Goal: Transaction & Acquisition: Subscribe to service/newsletter

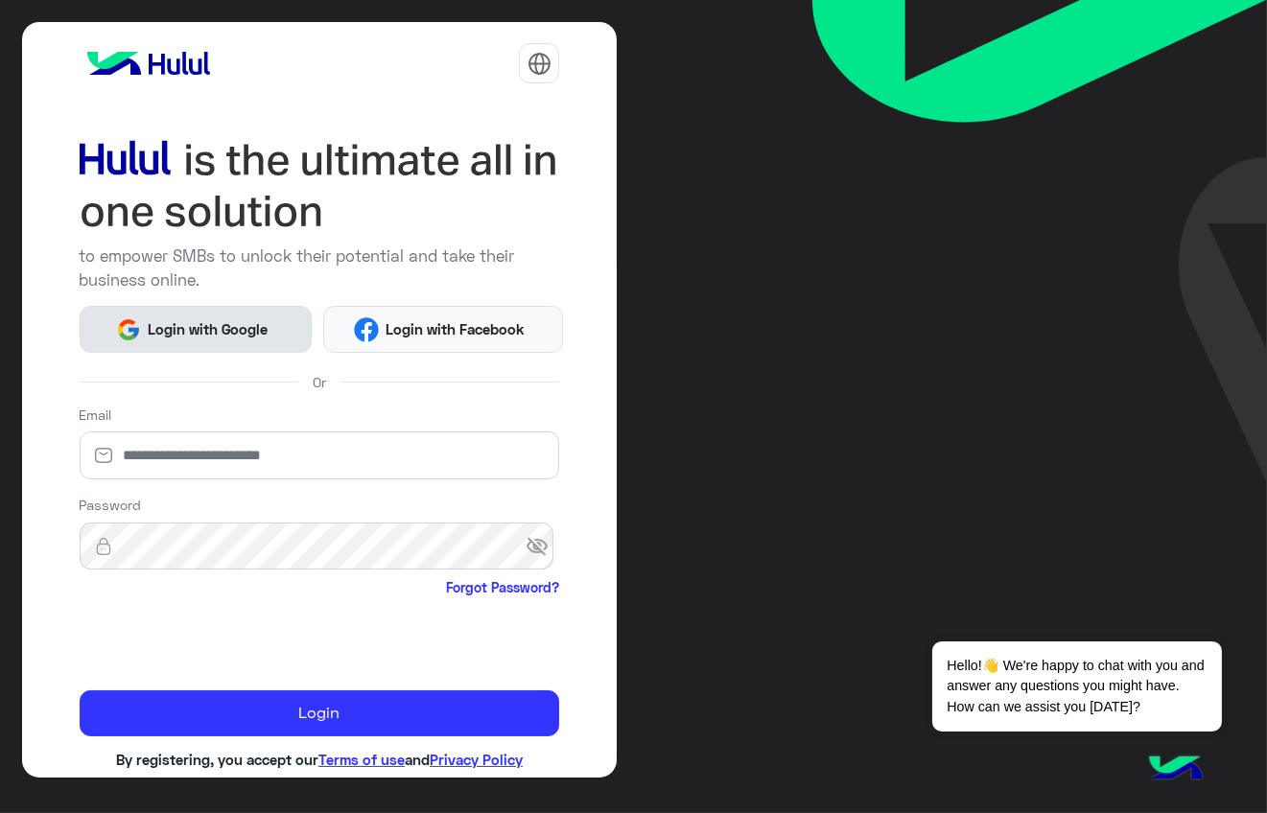
click at [239, 338] on button "Login with Google" at bounding box center [196, 329] width 233 height 47
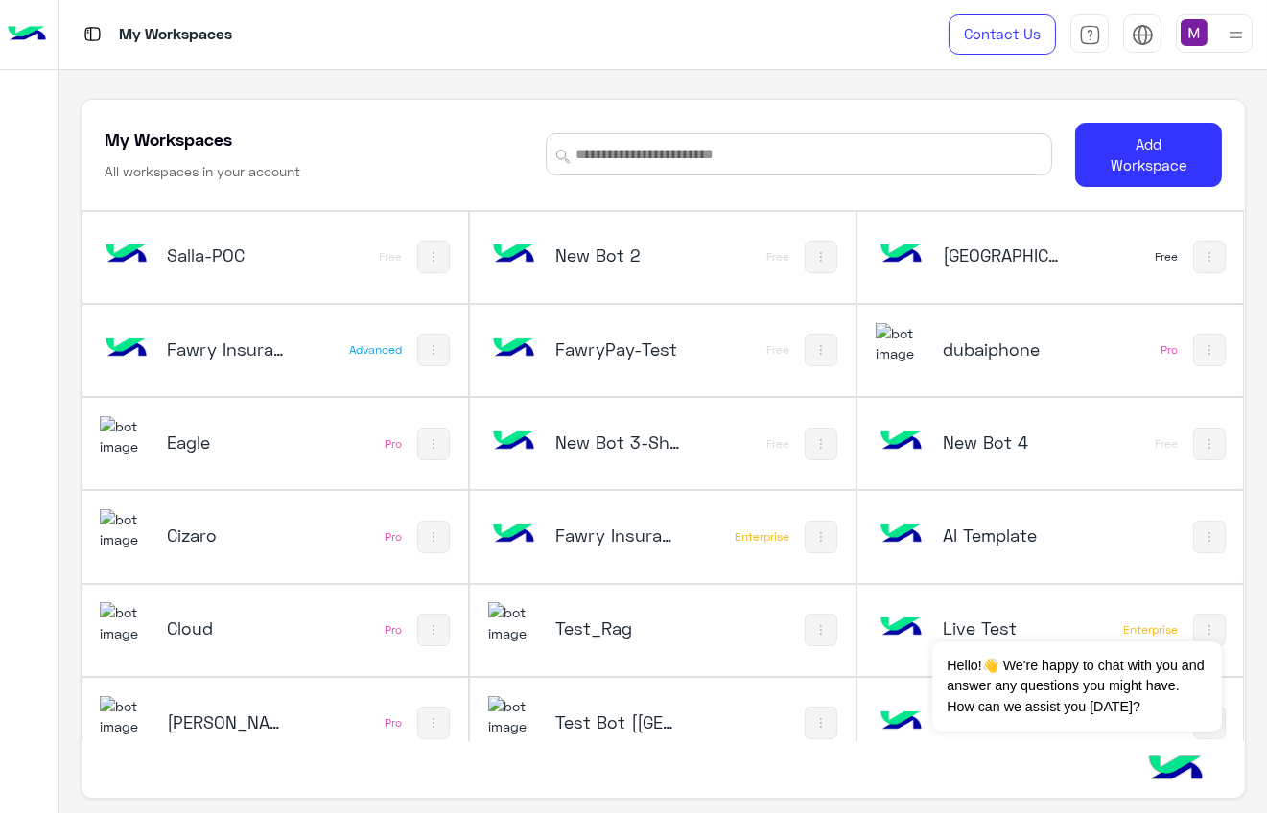
click at [238, 248] on h5 "Salla-POC" at bounding box center [230, 255] width 126 height 23
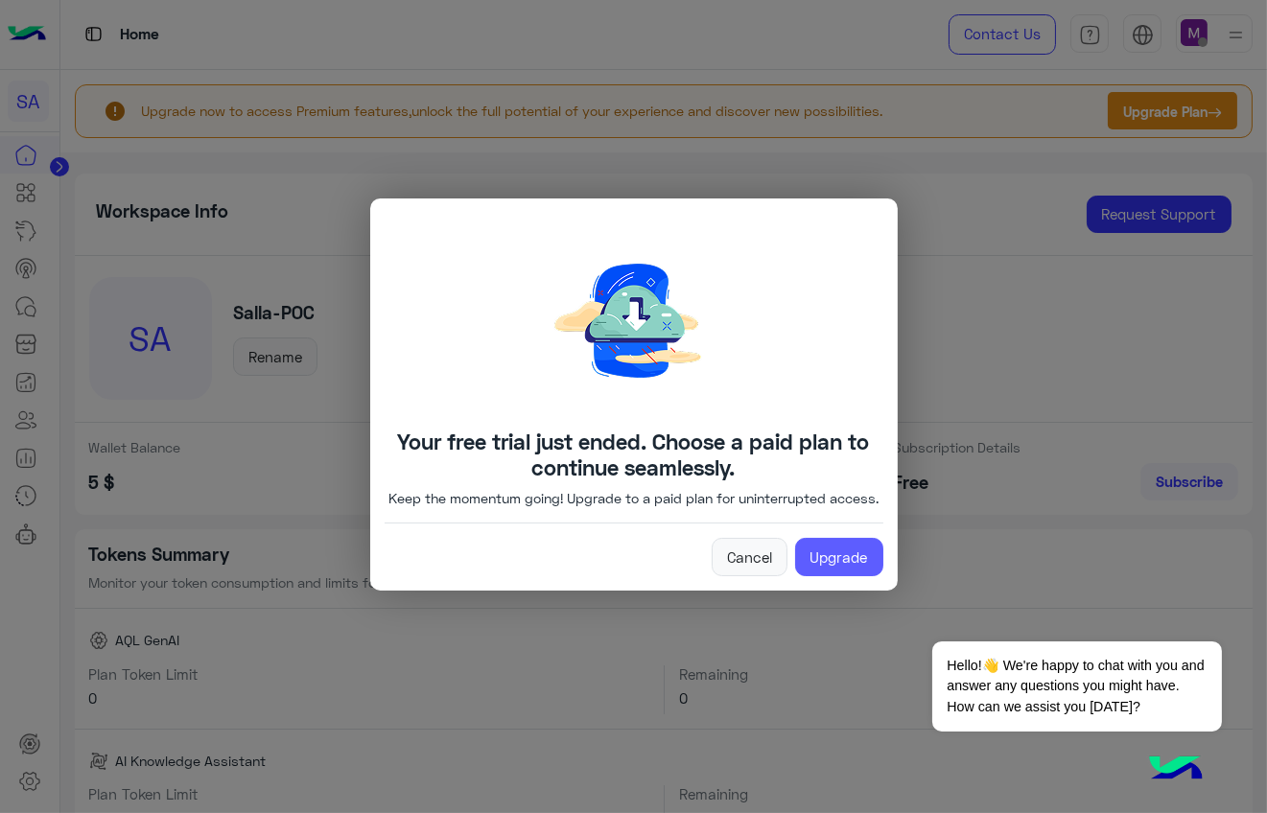
click at [856, 571] on link "Upgrade" at bounding box center [839, 557] width 88 height 38
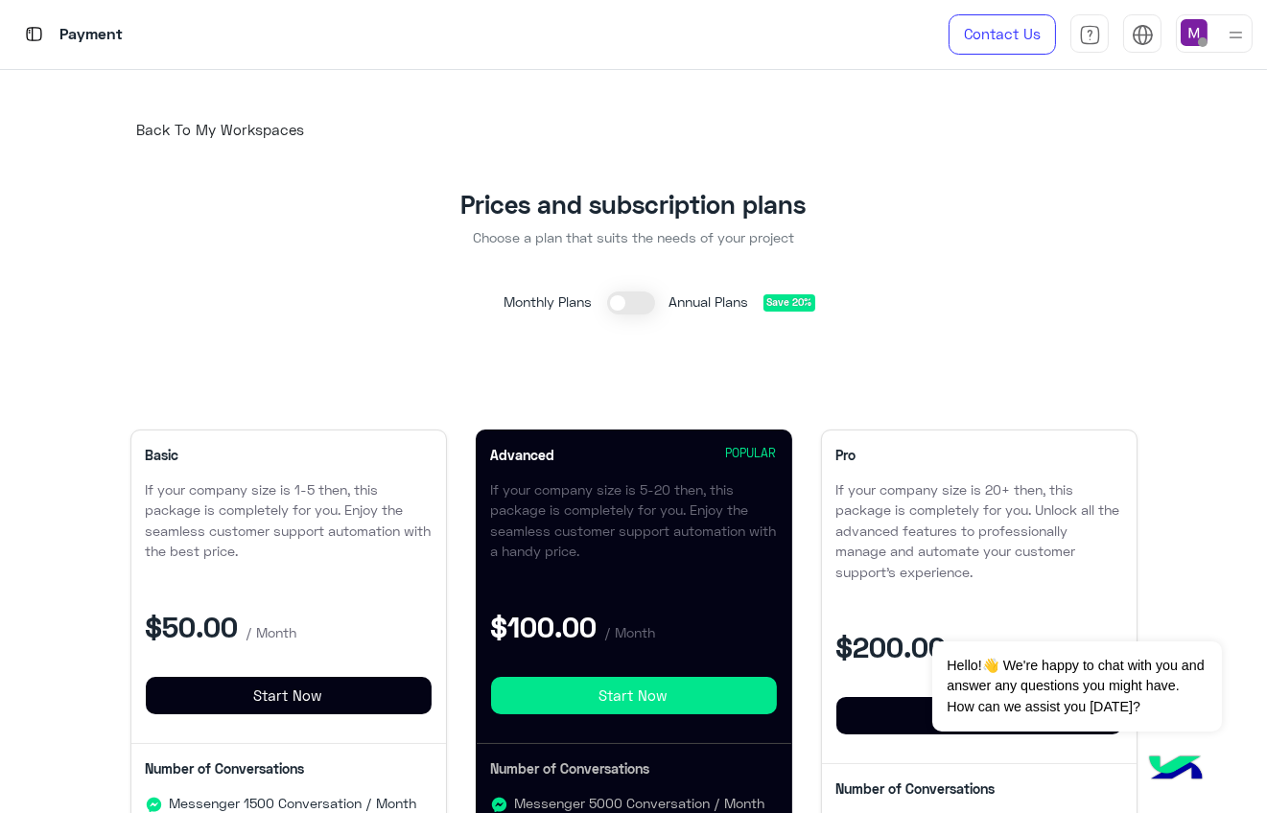
click at [353, 549] on p "If your company size is 1-5 then, this package is completely for you. Enjoy the…" at bounding box center [289, 520] width 286 height 82
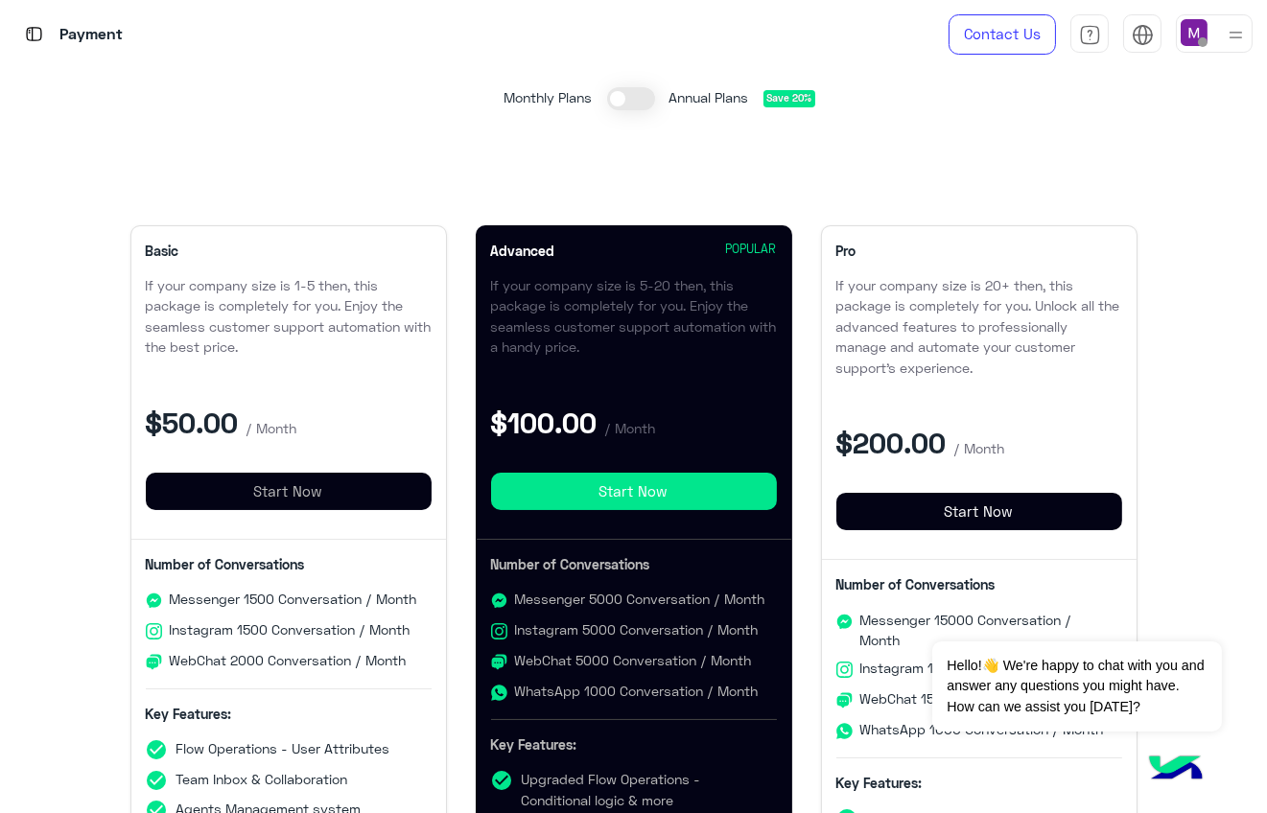
scroll to position [275, 0]
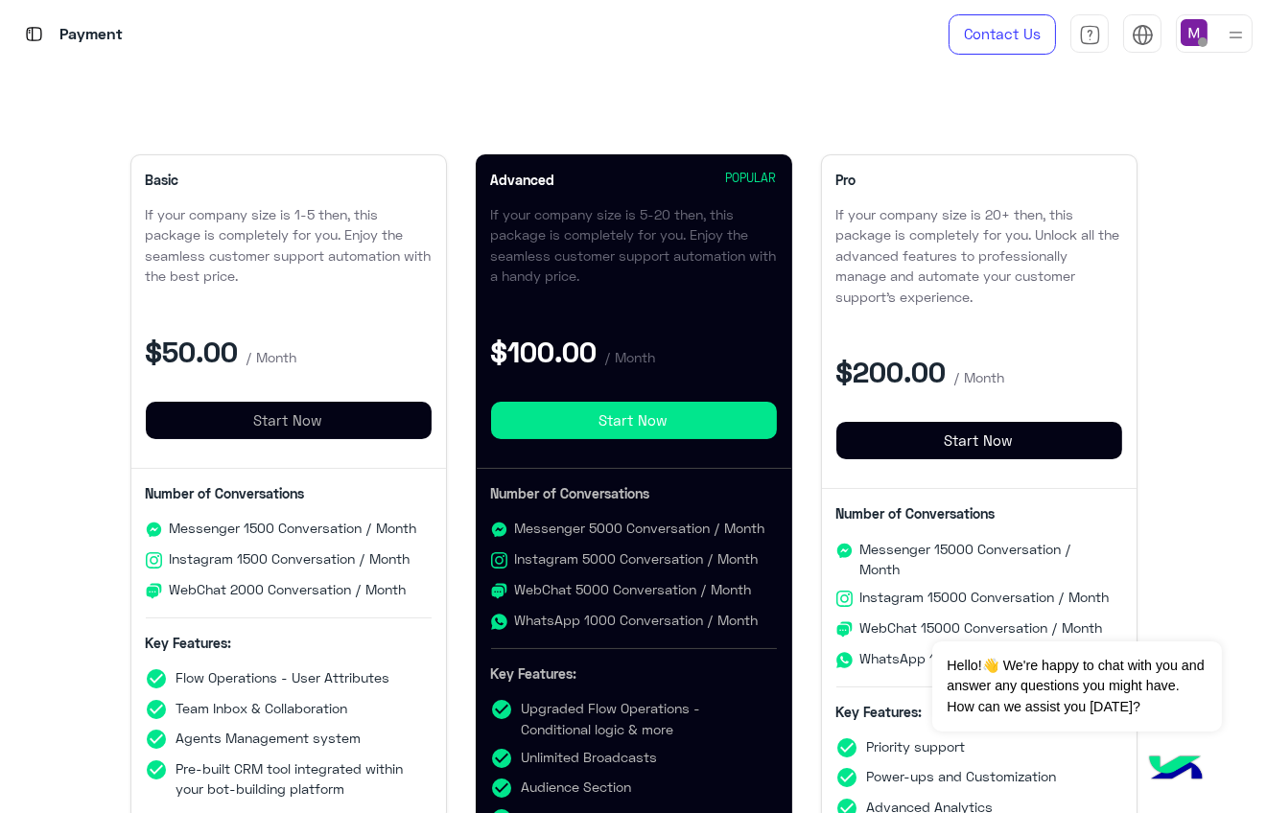
click at [302, 417] on button "Start Now" at bounding box center [289, 421] width 286 height 38
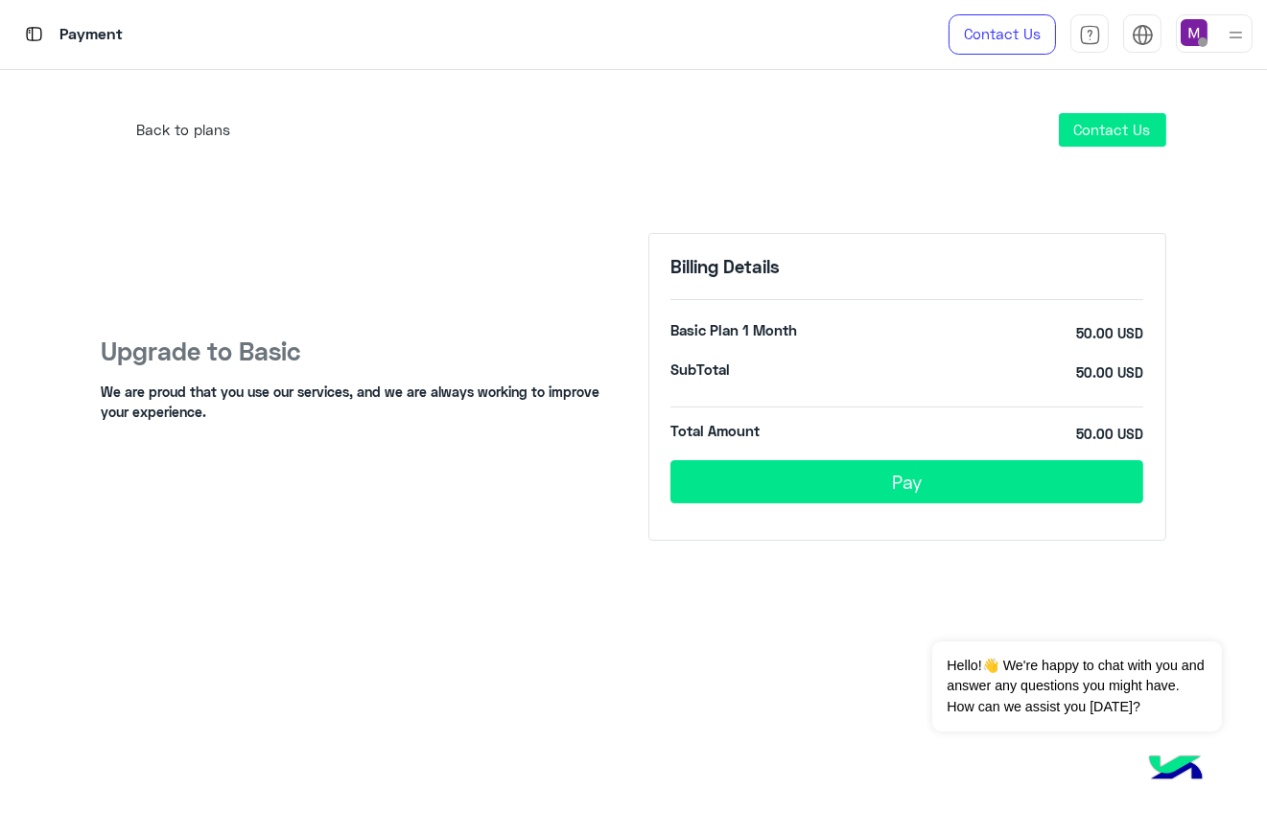
click at [837, 476] on button "Pay" at bounding box center [906, 481] width 473 height 43
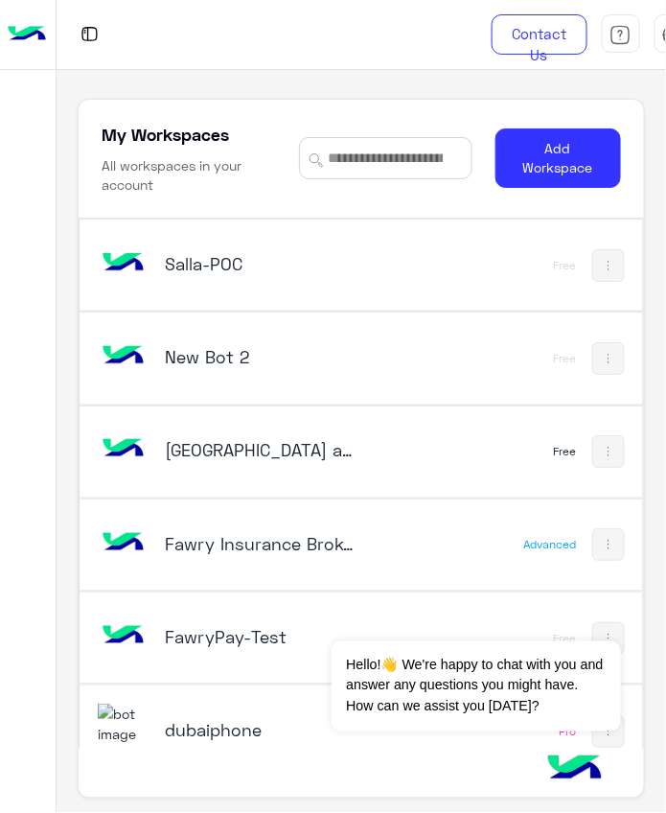
click at [220, 261] on h5 "Salla-POC" at bounding box center [260, 263] width 190 height 23
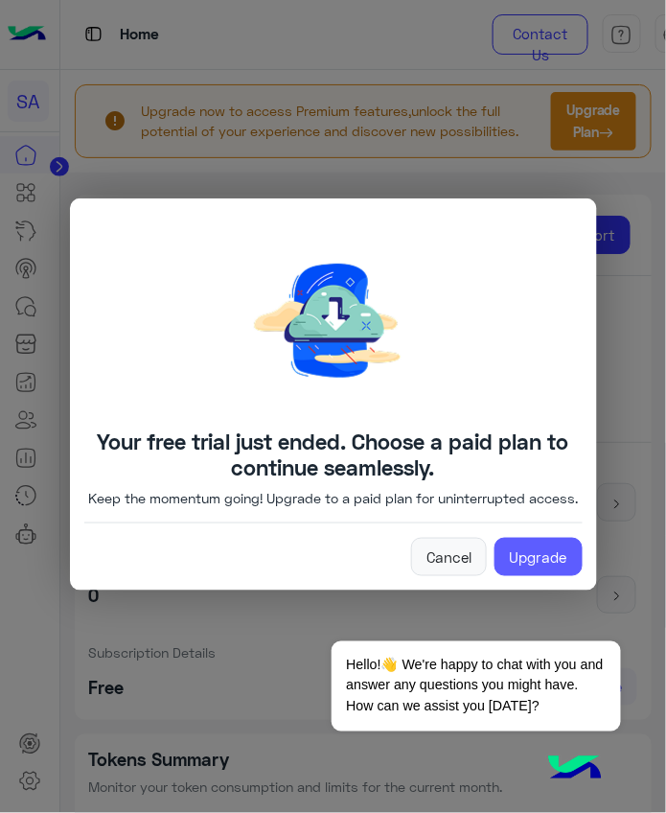
click at [523, 571] on link "Upgrade" at bounding box center [539, 557] width 88 height 38
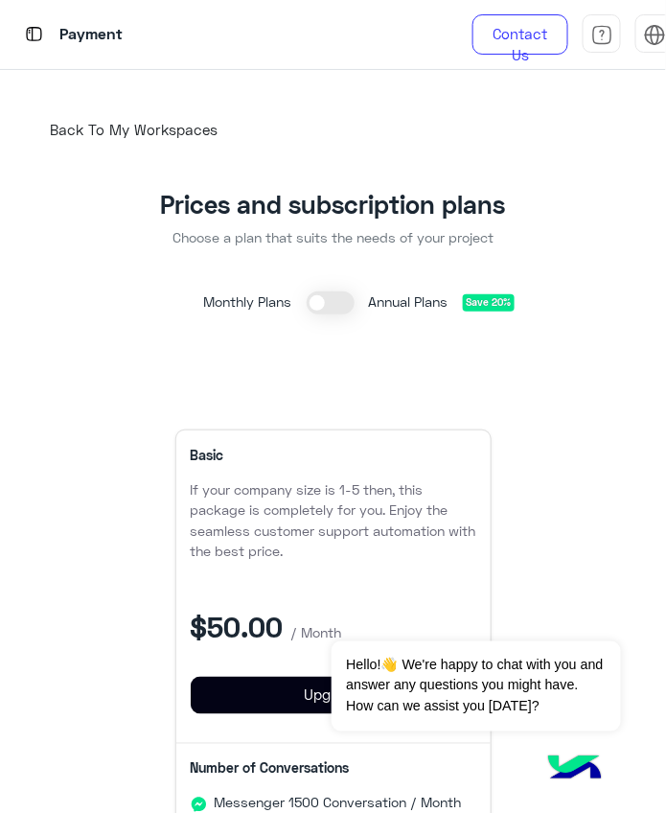
click at [35, 34] on img at bounding box center [34, 34] width 24 height 24
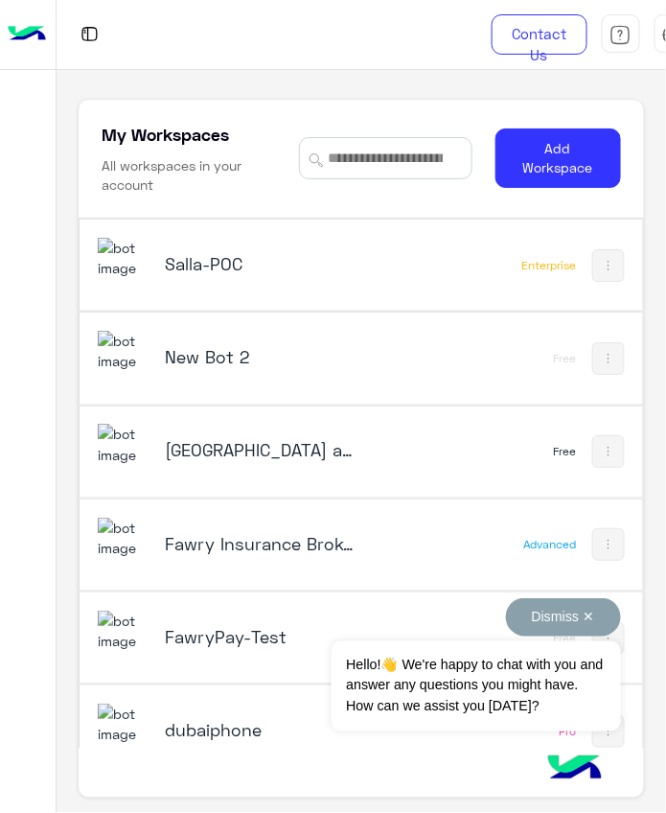
click at [573, 615] on button "Dismiss ✕" at bounding box center [563, 617] width 115 height 38
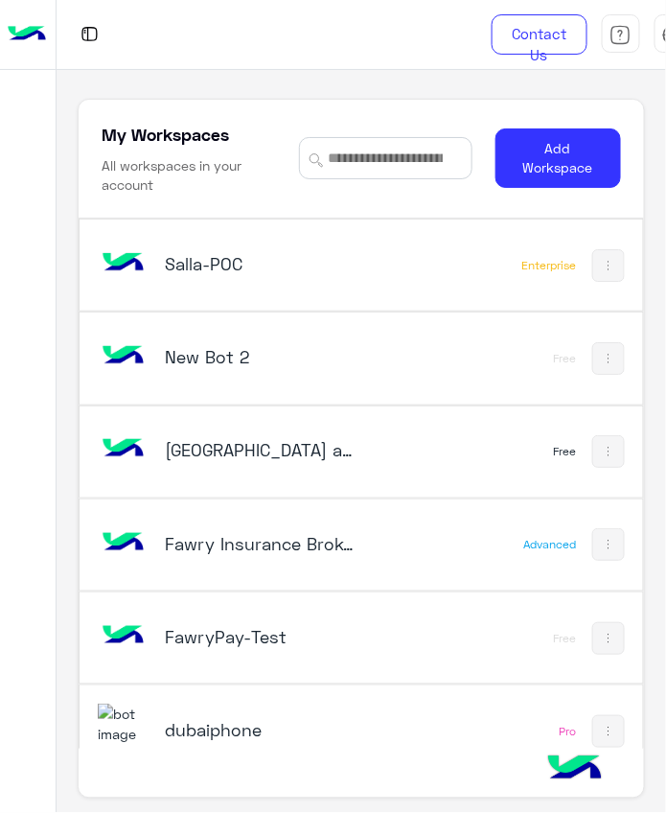
click at [220, 260] on h5 "Salla-POC" at bounding box center [260, 263] width 190 height 23
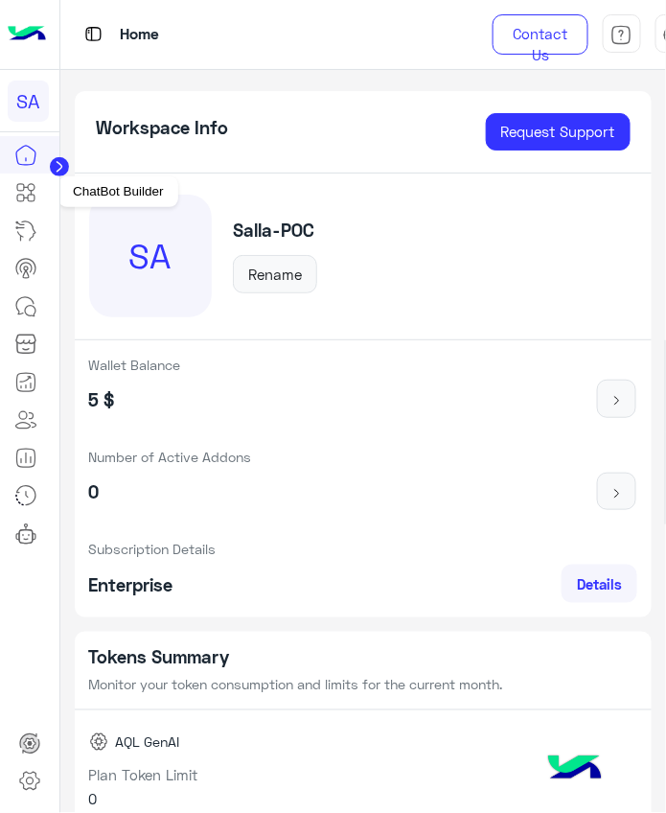
click at [34, 187] on icon at bounding box center [25, 192] width 23 height 23
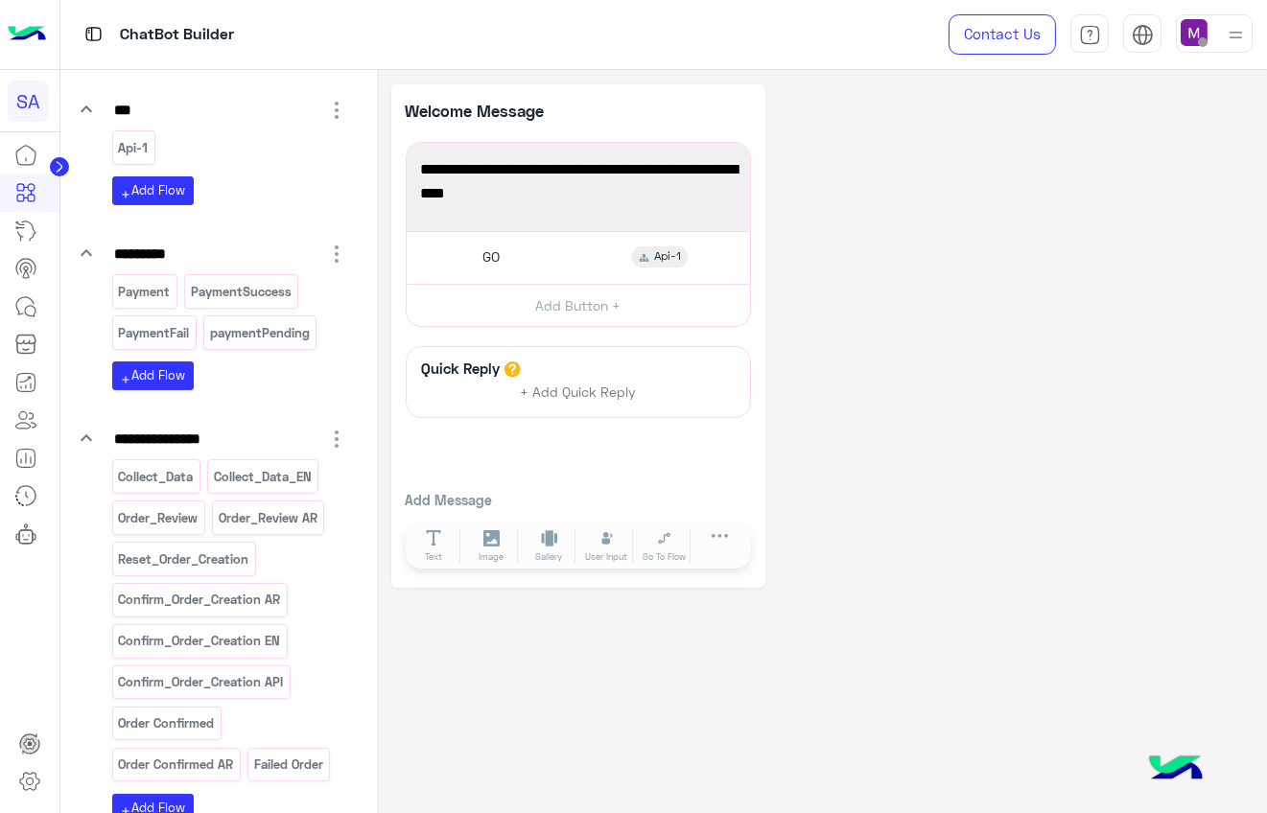
scroll to position [376, 0]
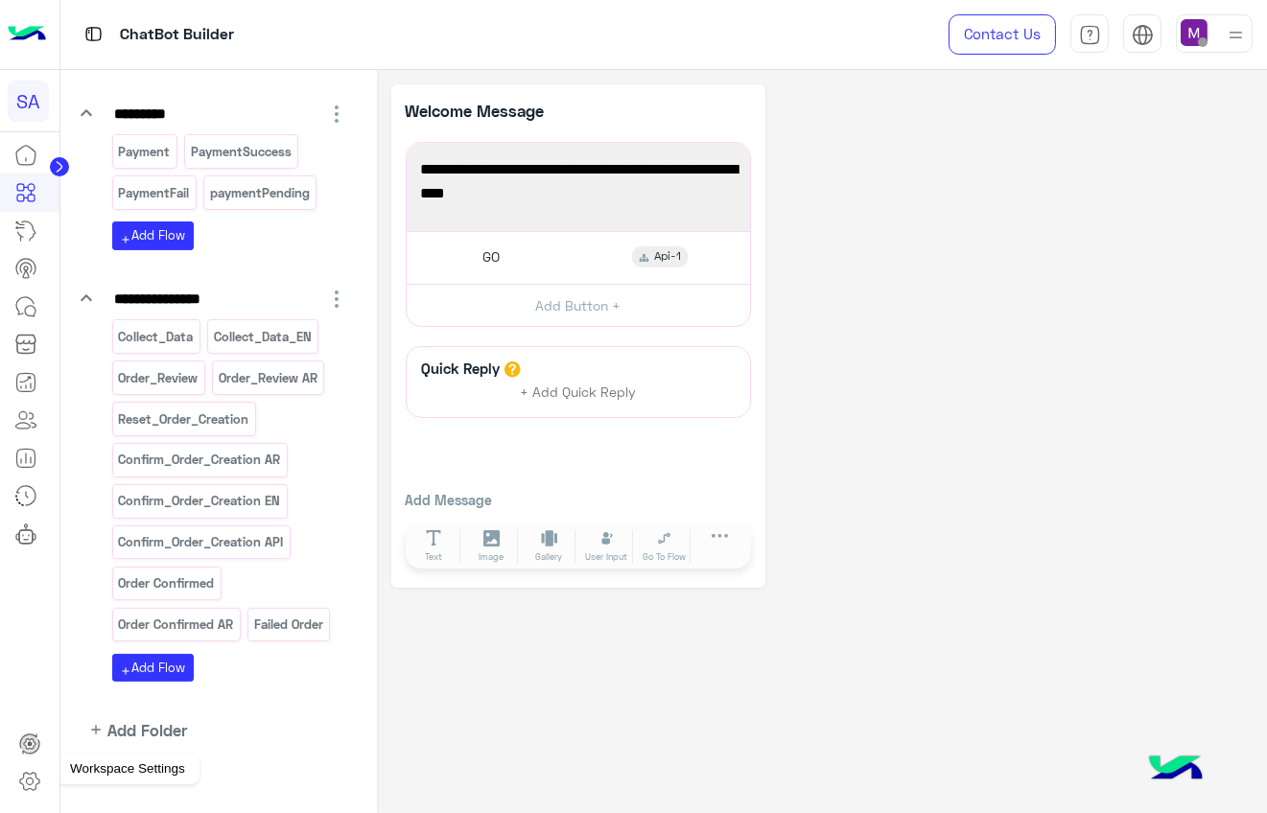
click at [26, 782] on icon at bounding box center [29, 782] width 7 height 7
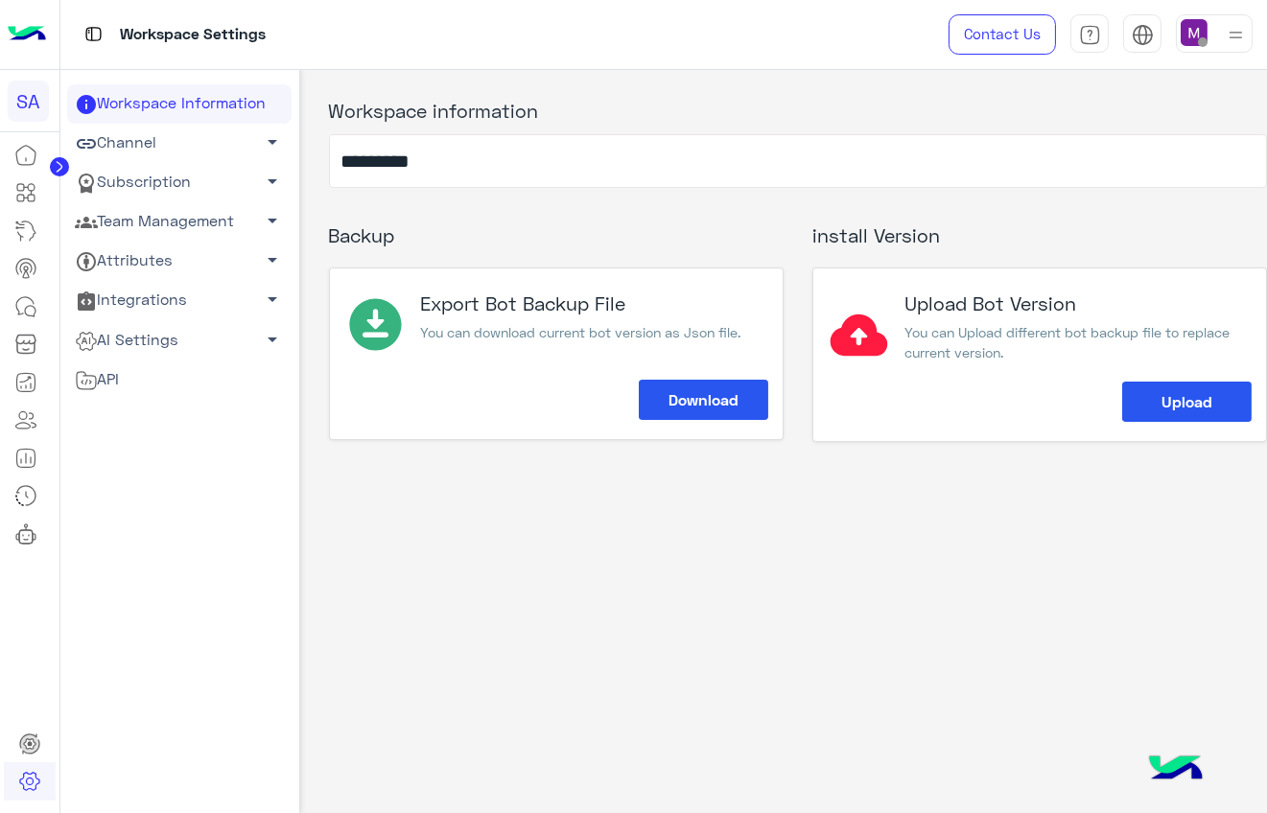
click at [152, 225] on link "Team Management arrow_drop_down" at bounding box center [179, 221] width 224 height 39
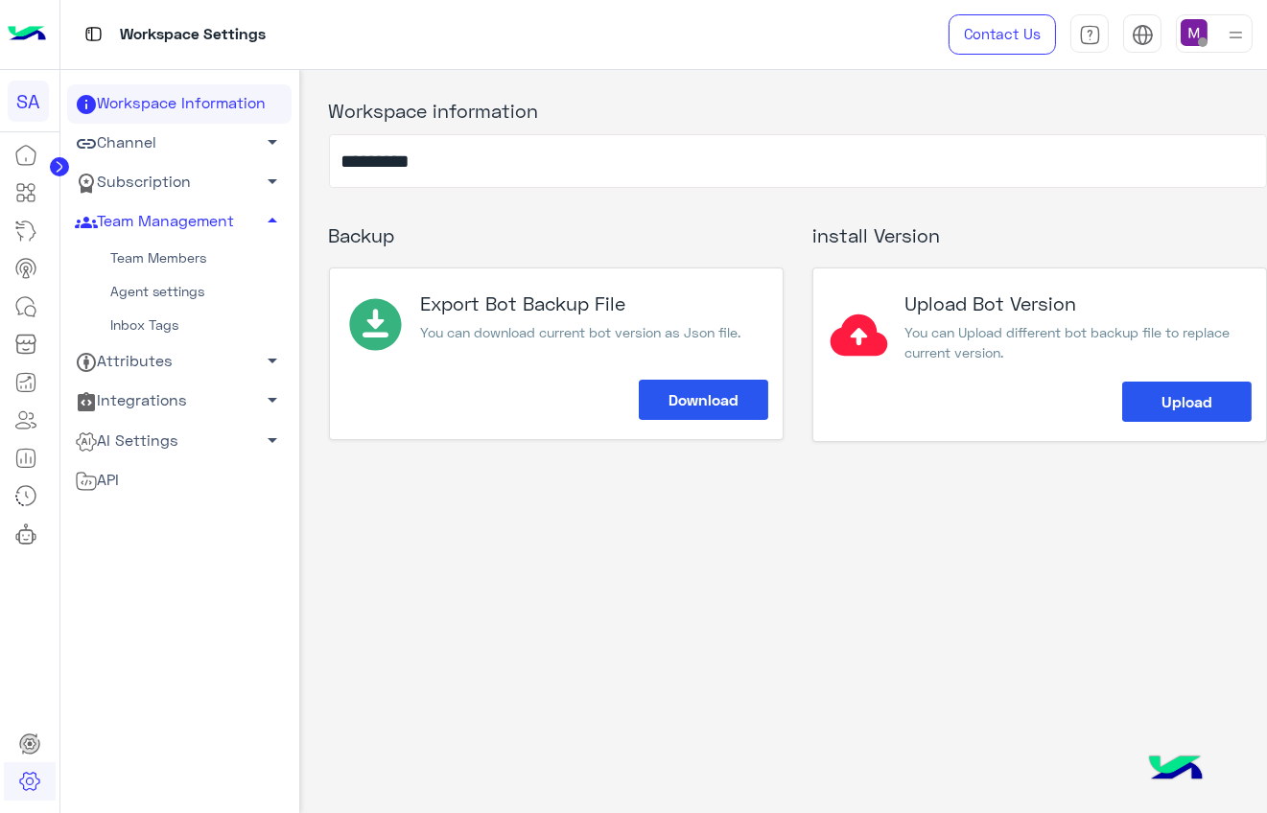
click at [152, 271] on link "Team Members" at bounding box center [179, 259] width 224 height 34
